Goal: Task Accomplishment & Management: Use online tool/utility

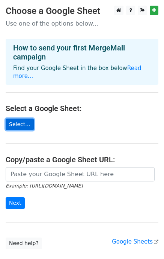
click at [15, 119] on link "Select..." at bounding box center [20, 125] width 28 height 12
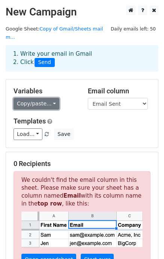
click at [49, 98] on link "Copy/paste..." at bounding box center [37, 104] width 46 height 12
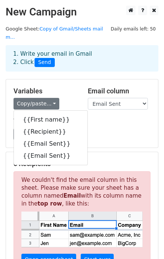
click at [100, 128] on div "Load... No templates saved Save" at bounding box center [82, 134] width 149 height 12
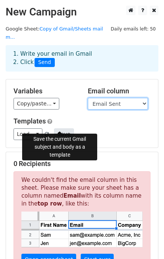
drag, startPoint x: 125, startPoint y: 95, endPoint x: 68, endPoint y: 131, distance: 66.6
click at [68, 131] on div "Variables Copy/paste... {{First name}} {{Recipient}} {{Email Sent}} {{Email Sen…" at bounding box center [82, 113] width 152 height 68
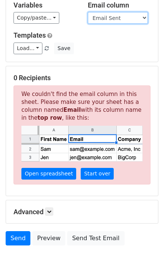
scroll to position [128, 0]
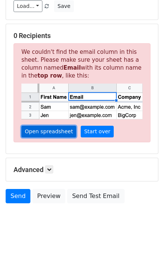
click at [48, 126] on link "Open spreadsheet" at bounding box center [48, 132] width 55 height 12
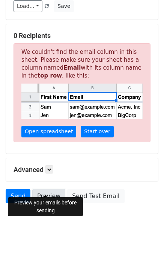
click at [40, 189] on link "Preview" at bounding box center [48, 196] width 33 height 14
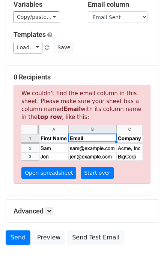
scroll to position [0, 0]
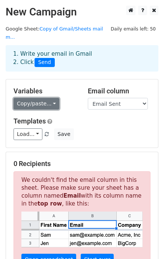
click at [48, 98] on link "Copy/paste..." at bounding box center [37, 104] width 46 height 12
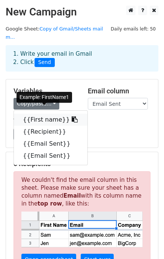
click at [43, 114] on link "{{First name}}" at bounding box center [51, 120] width 74 height 12
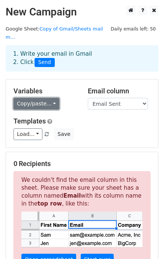
click at [47, 98] on link "Copy/paste..." at bounding box center [37, 104] width 46 height 12
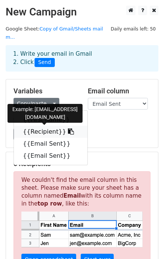
click at [41, 126] on link "{{Recipient}}" at bounding box center [51, 132] width 74 height 12
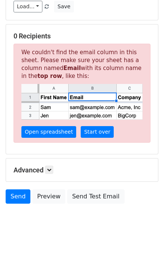
scroll to position [128, 0]
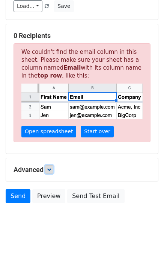
click at [49, 167] on icon at bounding box center [49, 169] width 5 height 5
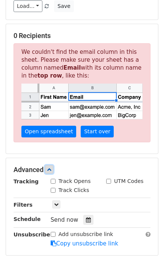
click at [49, 167] on icon at bounding box center [49, 169] width 5 height 5
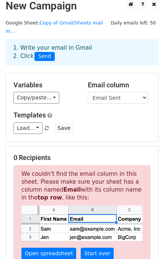
scroll to position [0, 0]
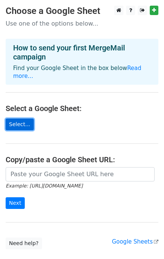
click at [19, 119] on link "Select..." at bounding box center [20, 125] width 28 height 12
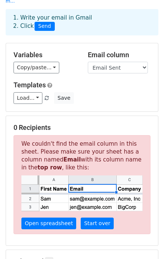
scroll to position [45, 0]
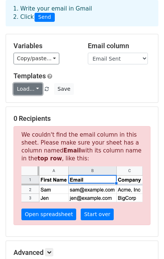
click at [35, 83] on link "Load..." at bounding box center [28, 89] width 29 height 12
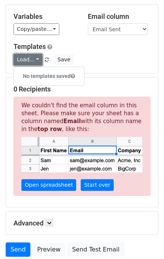
scroll to position [128, 0]
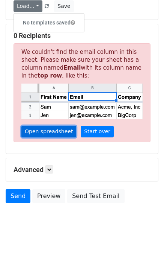
click at [49, 126] on link "Open spreadsheet" at bounding box center [48, 132] width 55 height 12
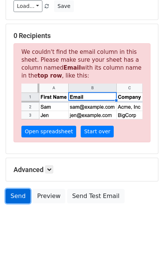
click at [14, 189] on link "Send" at bounding box center [18, 196] width 25 height 14
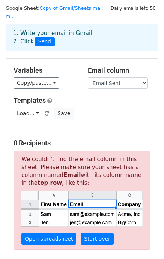
scroll to position [0, 0]
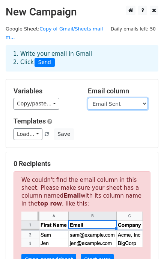
click at [88, 98] on select "First name Recipient Email Sent Email Sent" at bounding box center [118, 104] width 60 height 12
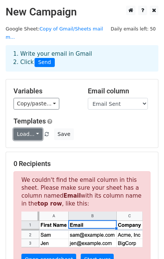
click at [36, 128] on link "Load..." at bounding box center [28, 134] width 29 height 12
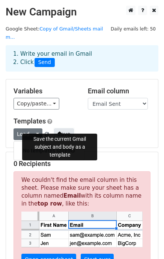
click at [59, 128] on button "Save" at bounding box center [64, 134] width 20 height 12
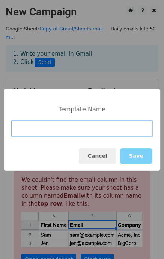
paste input "Copy of Gmail/Sheets mail merge"
type input "Copy of Gmail/Sheets mail merge"
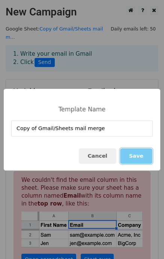
click at [136, 158] on button "Save" at bounding box center [136, 155] width 32 height 15
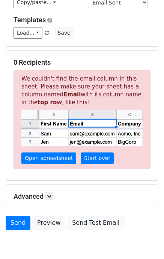
scroll to position [128, 0]
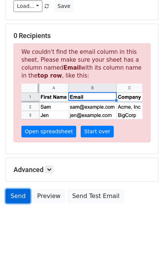
click at [15, 189] on link "Send" at bounding box center [18, 196] width 25 height 14
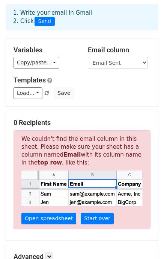
scroll to position [38, 0]
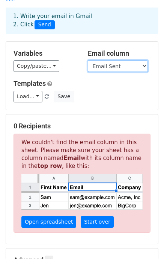
select select "Email Sent"
click at [88, 60] on select "First name Recipient Email Sent Email Sent" at bounding box center [118, 66] width 60 height 12
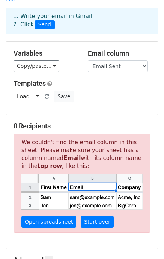
click at [89, 181] on img at bounding box center [82, 191] width 122 height 35
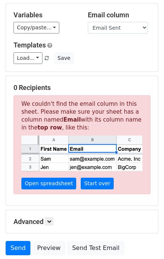
scroll to position [128, 0]
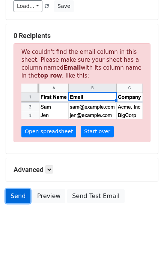
click at [19, 189] on link "Send" at bounding box center [18, 196] width 25 height 14
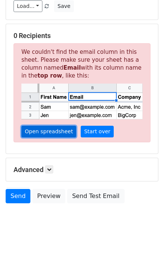
click at [51, 126] on link "Open spreadsheet" at bounding box center [48, 132] width 55 height 12
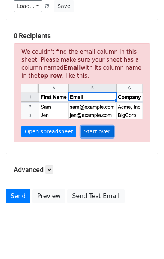
click at [85, 126] on link "Start over" at bounding box center [97, 132] width 33 height 12
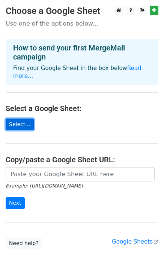
click at [14, 119] on link "Select..." at bounding box center [20, 125] width 28 height 12
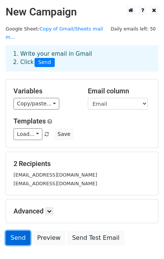
click at [18, 231] on link "Send" at bounding box center [18, 238] width 25 height 14
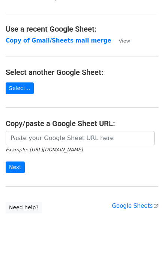
scroll to position [41, 0]
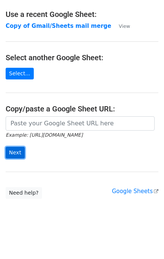
click at [15, 148] on input "Next" at bounding box center [15, 153] width 19 height 12
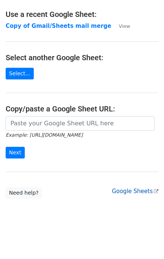
click at [131, 192] on link "Google Sheets" at bounding box center [135, 191] width 47 height 7
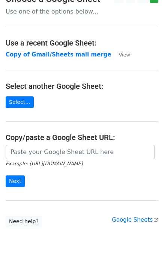
scroll to position [0, 0]
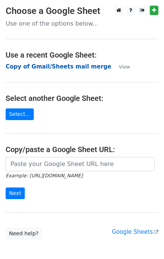
click at [60, 65] on strong "Copy of Gmail/Sheets mail merge" at bounding box center [59, 66] width 106 height 7
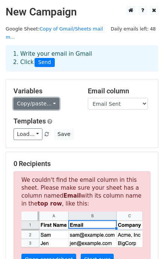
click at [48, 98] on link "Copy/paste..." at bounding box center [37, 104] width 46 height 12
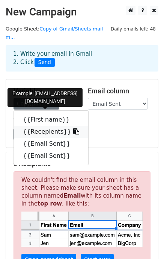
click at [44, 126] on link "{{Recepients}}" at bounding box center [51, 132] width 74 height 12
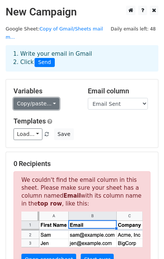
click at [50, 98] on link "Copy/paste..." at bounding box center [37, 104] width 46 height 12
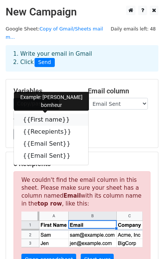
click at [42, 114] on link "{{First name}}" at bounding box center [51, 120] width 74 height 12
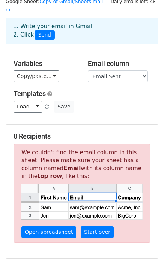
scroll to position [45, 0]
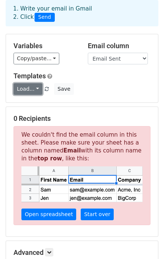
click at [32, 83] on link "Load..." at bounding box center [28, 89] width 29 height 12
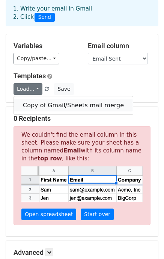
click at [53, 99] on link "Copy of Gmail/Sheets mail merge" at bounding box center [73, 105] width 119 height 12
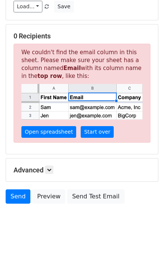
scroll to position [128, 0]
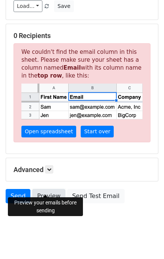
click at [49, 192] on link "Preview" at bounding box center [48, 196] width 33 height 14
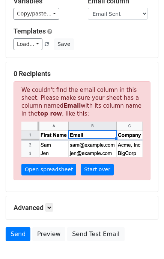
scroll to position [38, 0]
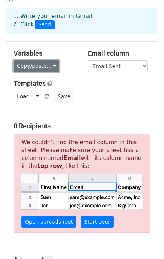
click at [49, 60] on link "Copy/paste..." at bounding box center [37, 66] width 46 height 12
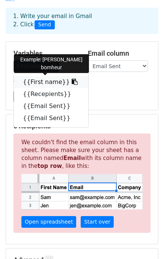
click at [36, 76] on link "{{First name}}" at bounding box center [51, 82] width 74 height 12
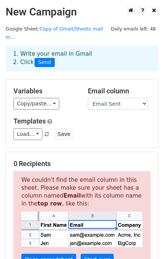
scroll to position [45, 0]
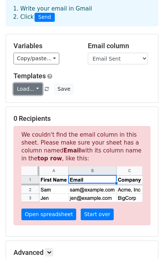
click at [38, 83] on link "Load..." at bounding box center [28, 89] width 29 height 12
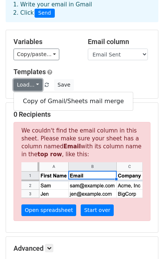
scroll to position [0, 0]
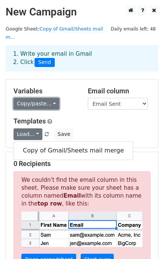
click at [43, 98] on link "Copy/paste..." at bounding box center [37, 104] width 46 height 12
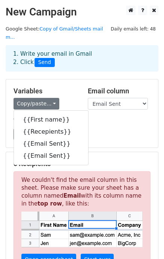
click at [90, 128] on div "Load... Copy of Gmail/Sheets mail merge Save" at bounding box center [82, 134] width 149 height 12
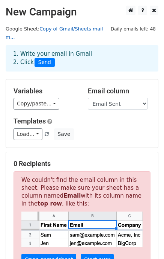
click at [52, 30] on link "Copy of Gmail/Sheets mail m..." at bounding box center [54, 33] width 97 height 14
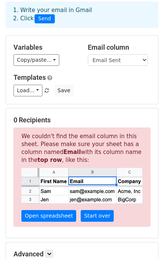
scroll to position [90, 0]
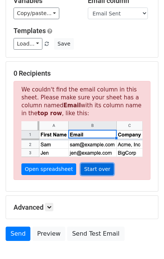
click at [85, 163] on link "Start over" at bounding box center [97, 169] width 33 height 12
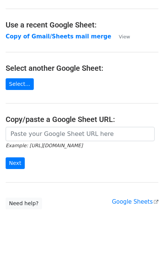
scroll to position [41, 0]
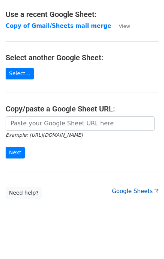
click at [137, 191] on link "Google Sheets" at bounding box center [135, 191] width 47 height 7
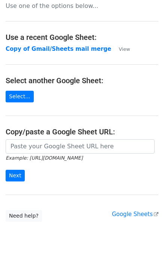
scroll to position [0, 0]
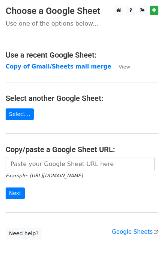
click at [61, 25] on p "Use one of the options below..." at bounding box center [82, 24] width 153 height 8
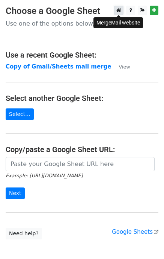
click at [120, 12] on icon at bounding box center [119, 10] width 5 height 5
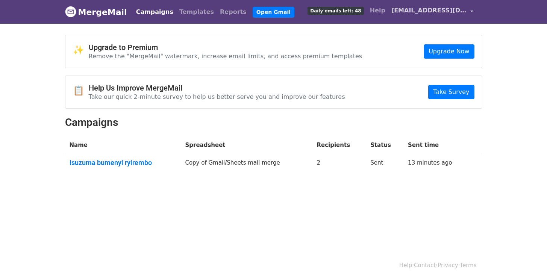
click at [469, 12] on link "[EMAIL_ADDRESS][DOMAIN_NAME]" at bounding box center [433, 12] width 88 height 18
